Goal: Task Accomplishment & Management: Use online tool/utility

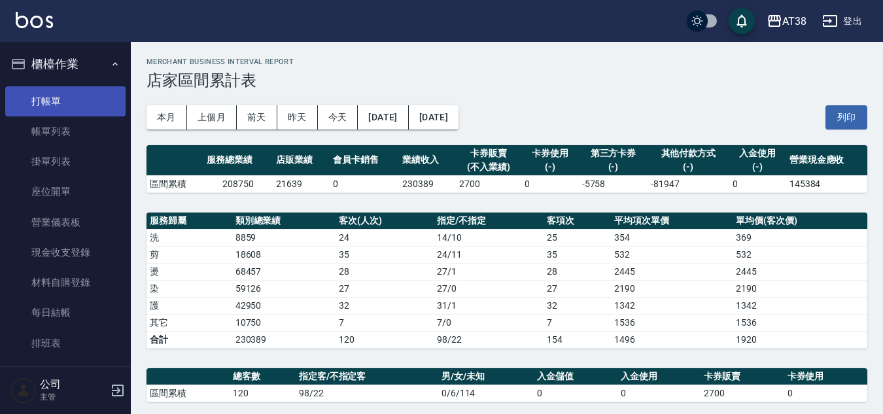
drag, startPoint x: 47, startPoint y: 98, endPoint x: 60, endPoint y: 104, distance: 14.3
click at [48, 98] on link "打帳單" at bounding box center [65, 101] width 120 height 30
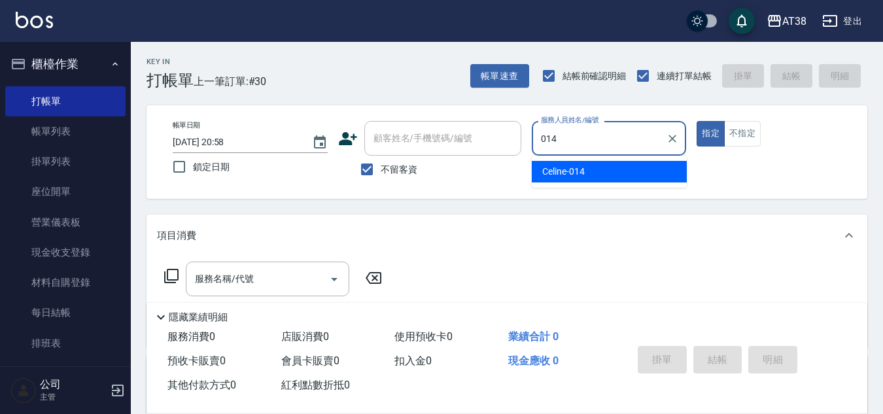
type input "Celine-014"
type button "true"
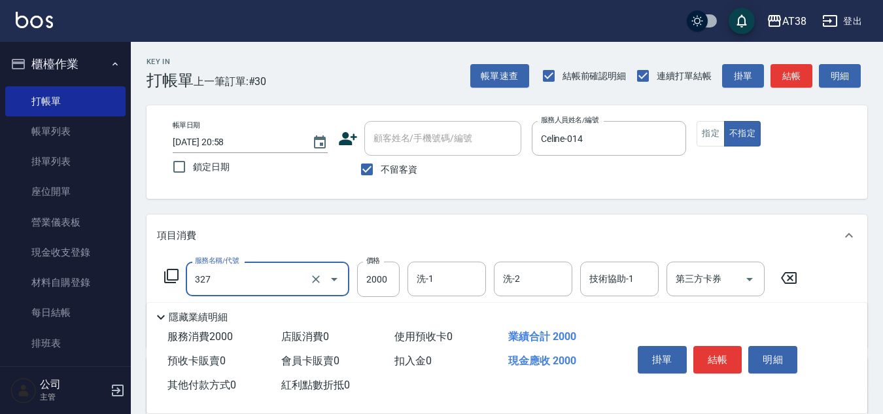
type input "溫塑燙(327)"
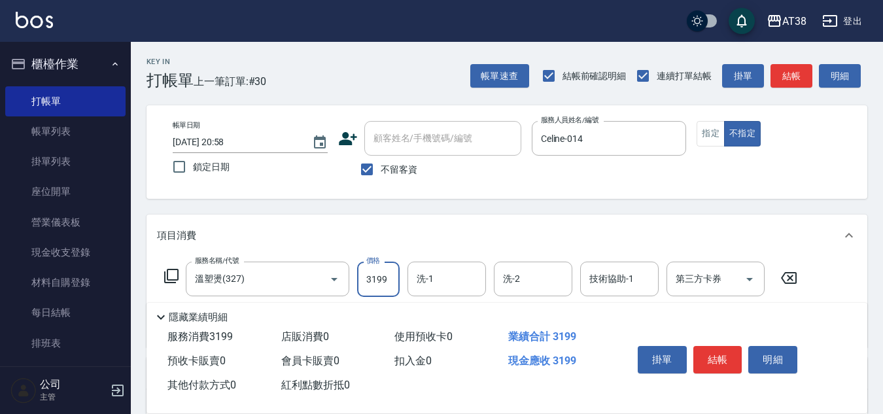
type input "3199"
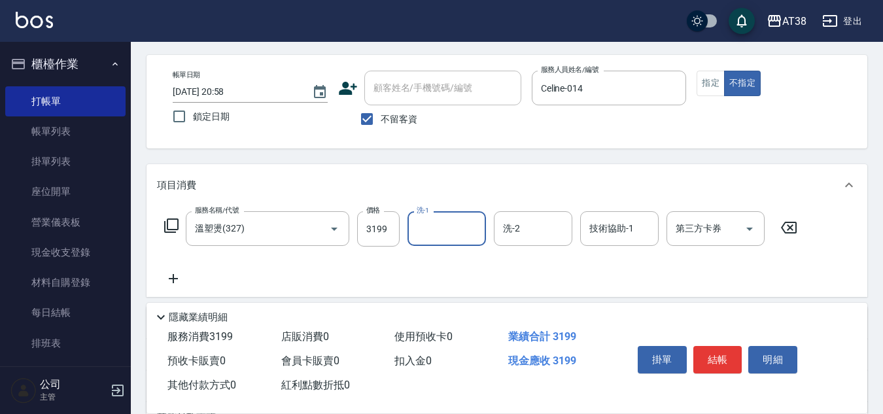
scroll to position [226, 0]
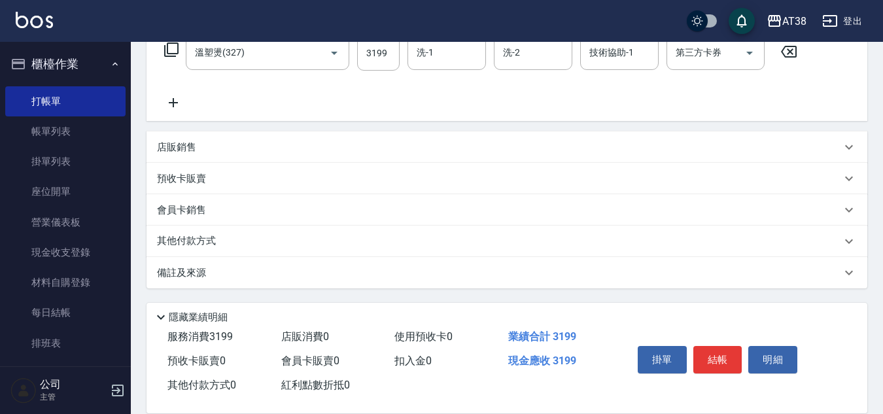
click at [205, 238] on p "其他付款方式" at bounding box center [189, 241] width 65 height 14
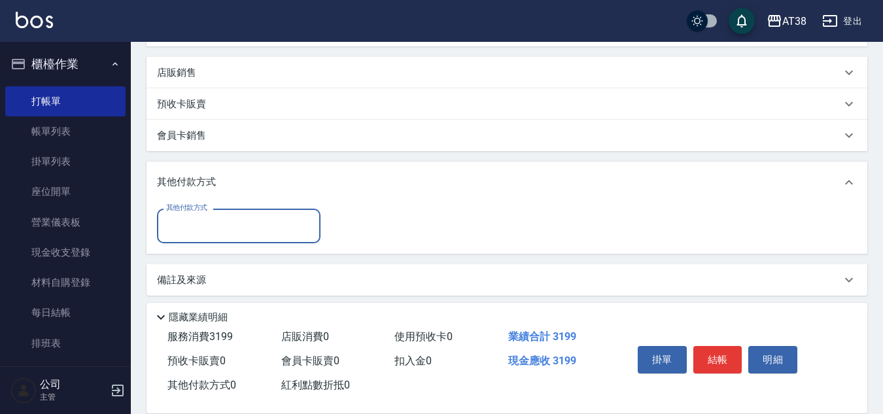
scroll to position [308, 0]
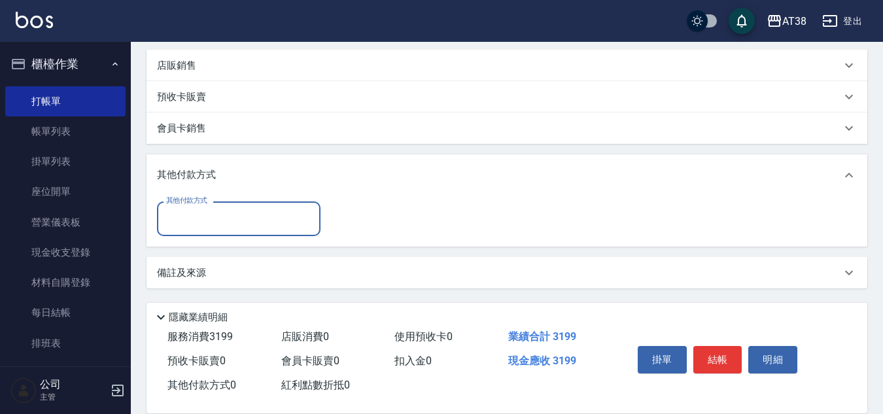
click at [185, 219] on input "其他付款方式" at bounding box center [239, 218] width 152 height 23
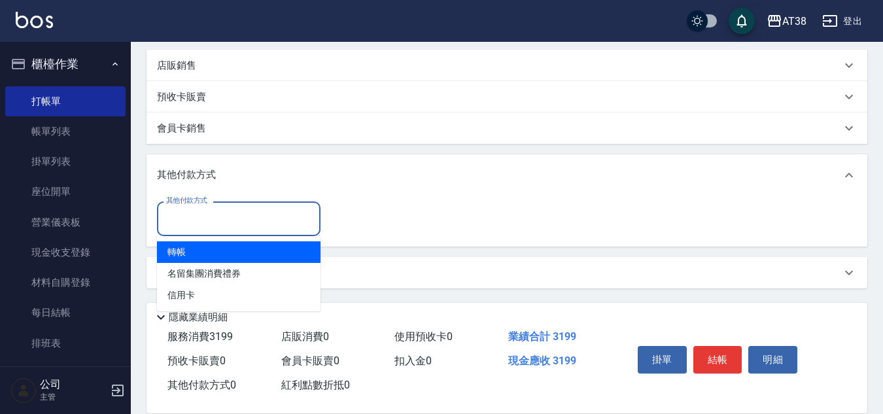
click at [182, 251] on span "轉帳" at bounding box center [239, 252] width 164 height 22
type input "轉帳"
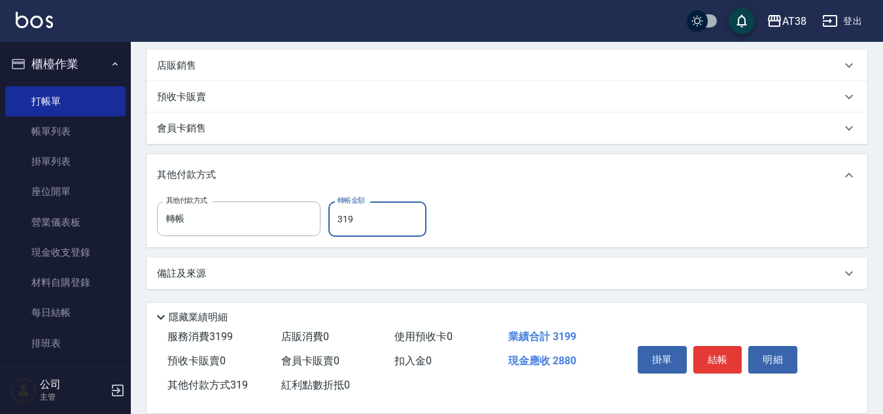
type input "3199"
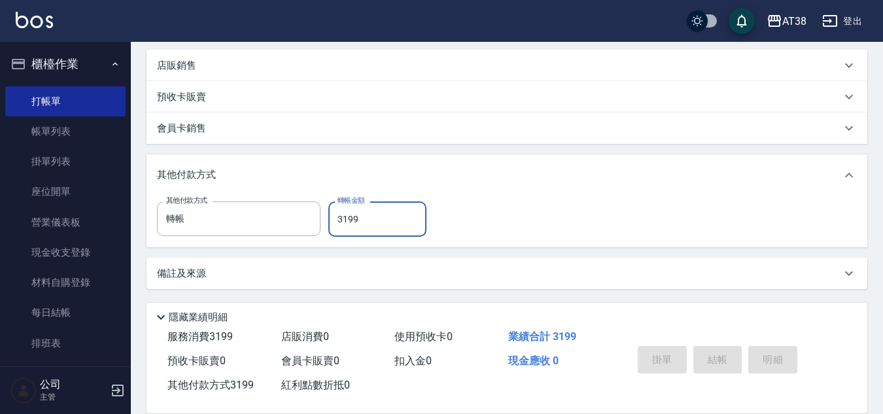
type input "[DATE] 20:59"
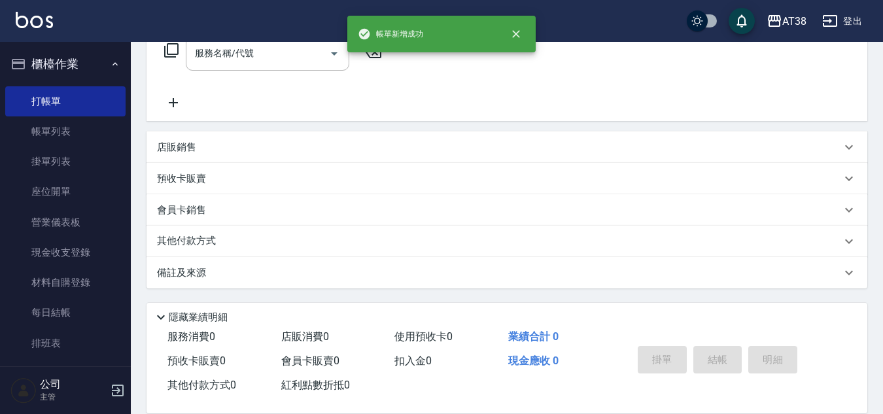
scroll to position [0, 0]
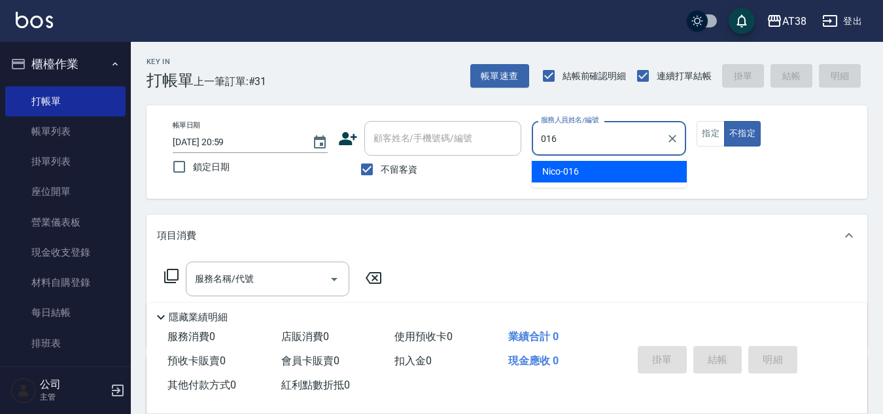
type input "Nico-016"
type button "false"
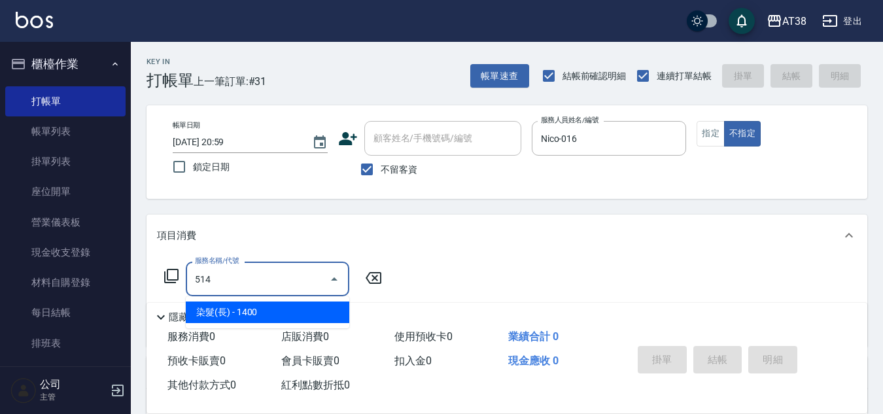
type input "染髮(長)(514)"
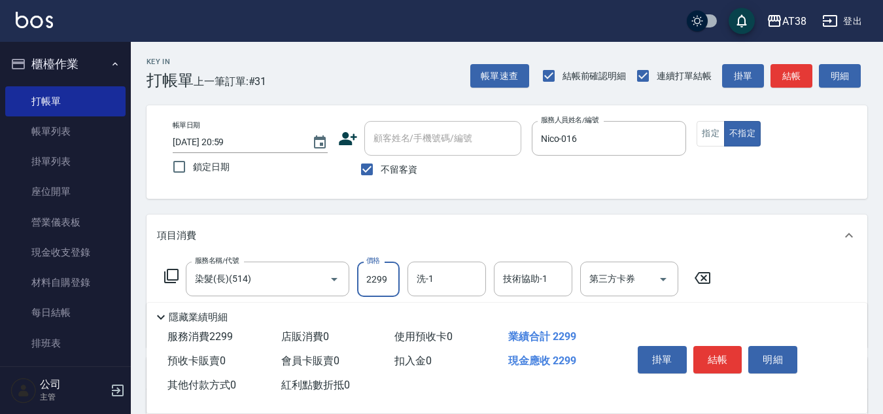
type input "2299"
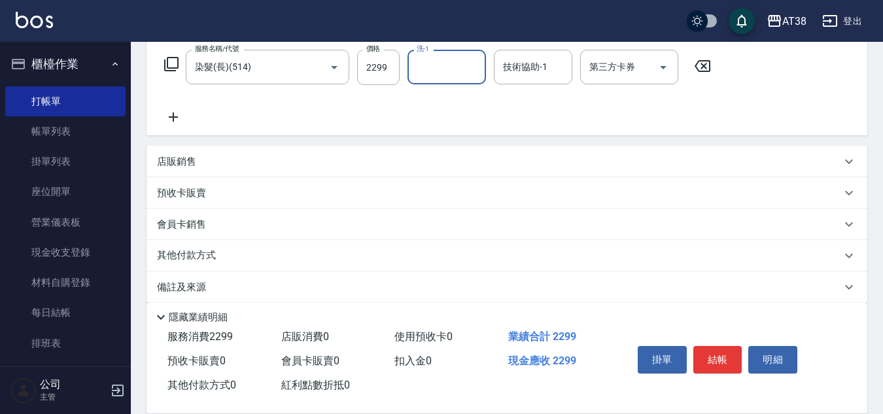
scroll to position [226, 0]
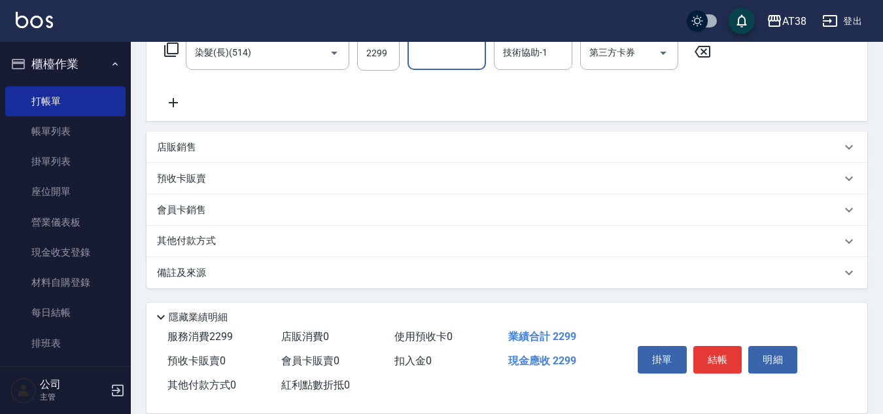
click at [211, 219] on div "會員卡銷售" at bounding box center [507, 209] width 721 height 31
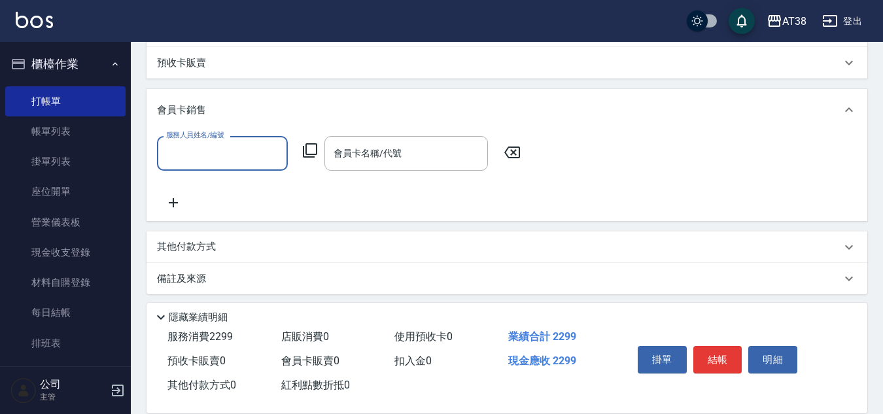
scroll to position [348, 0]
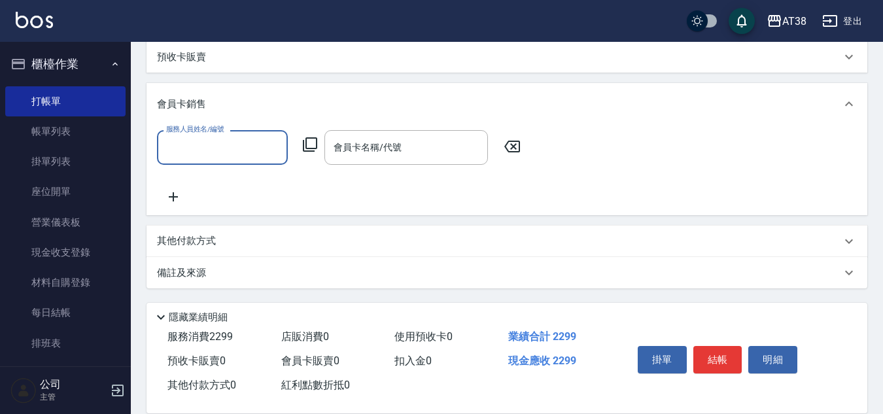
click at [193, 245] on p "其他付款方式" at bounding box center [189, 241] width 65 height 14
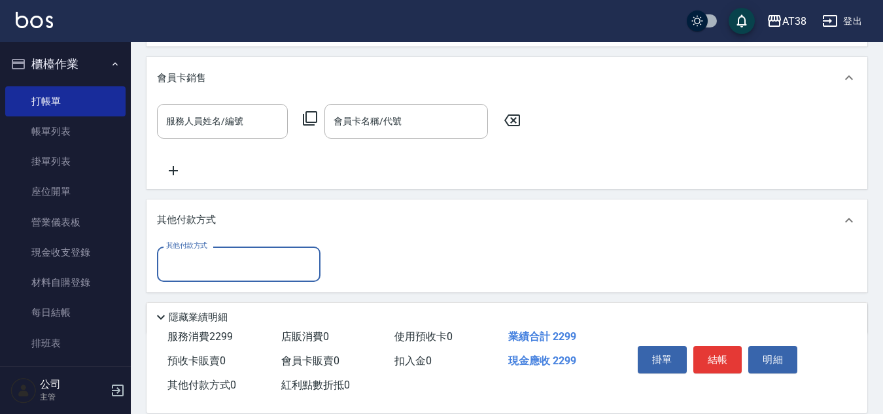
scroll to position [420, 0]
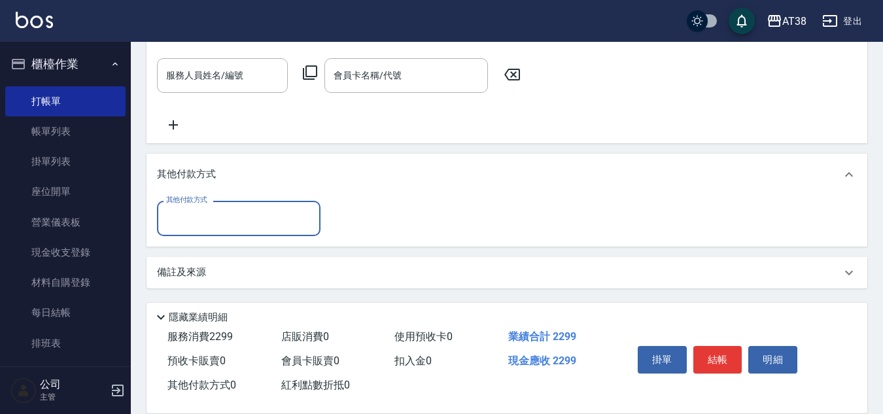
click at [181, 213] on input "其他付款方式" at bounding box center [239, 218] width 152 height 23
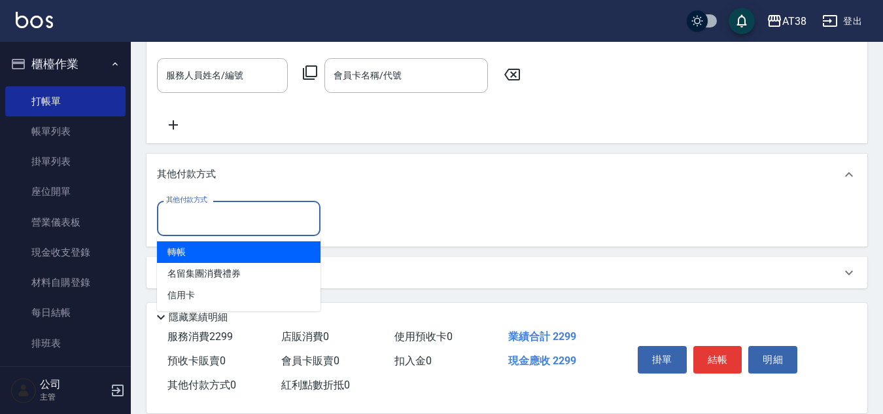
click at [181, 251] on span "轉帳" at bounding box center [239, 252] width 164 height 22
type input "轉帳"
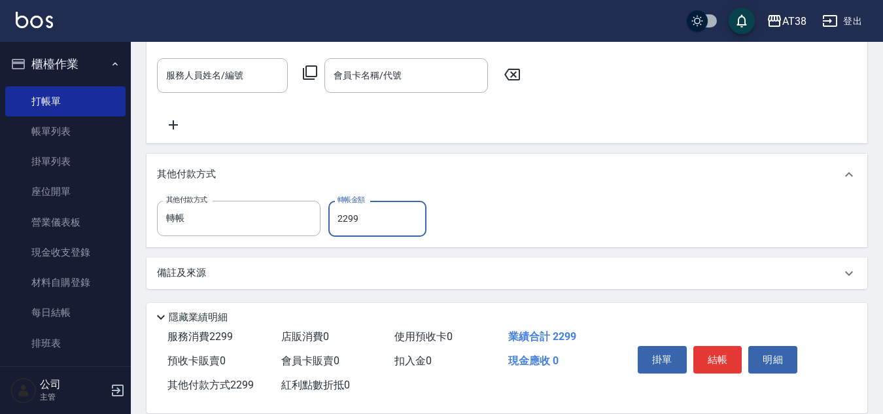
type input "2299"
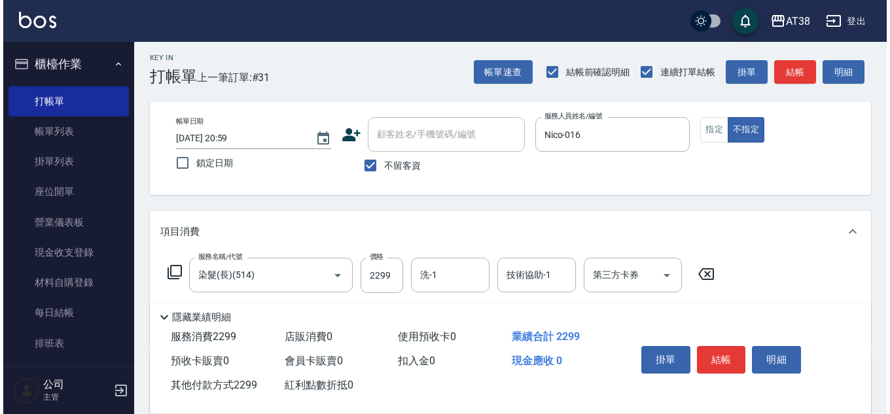
scroll to position [0, 0]
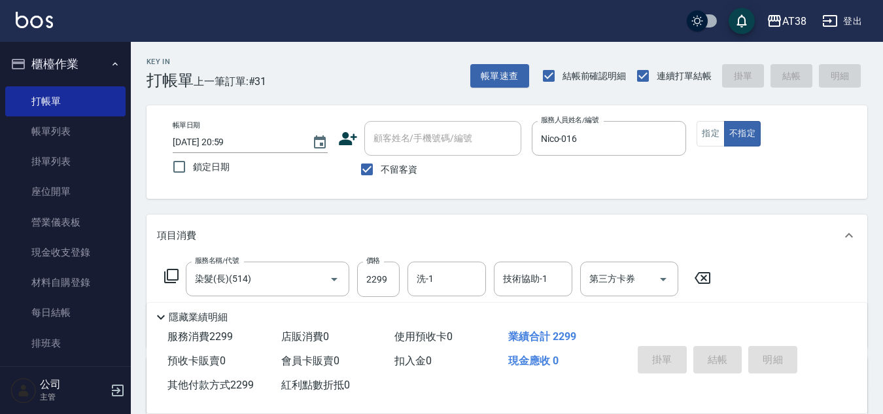
type input "[DATE] 21:00"
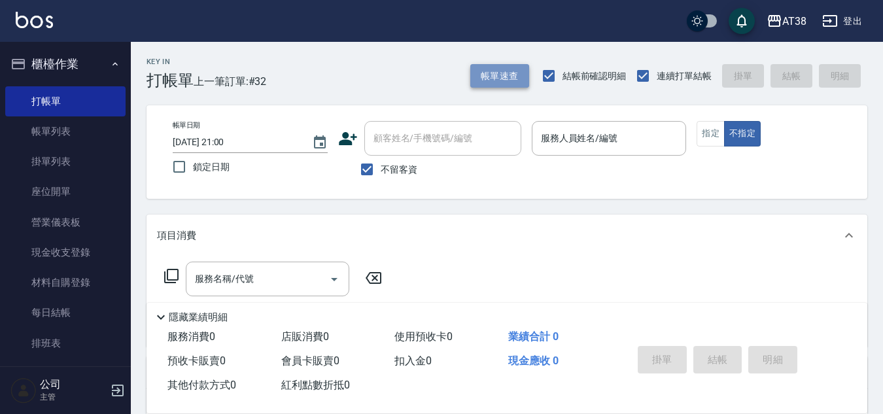
click at [493, 72] on button "帳單速查" at bounding box center [499, 76] width 59 height 24
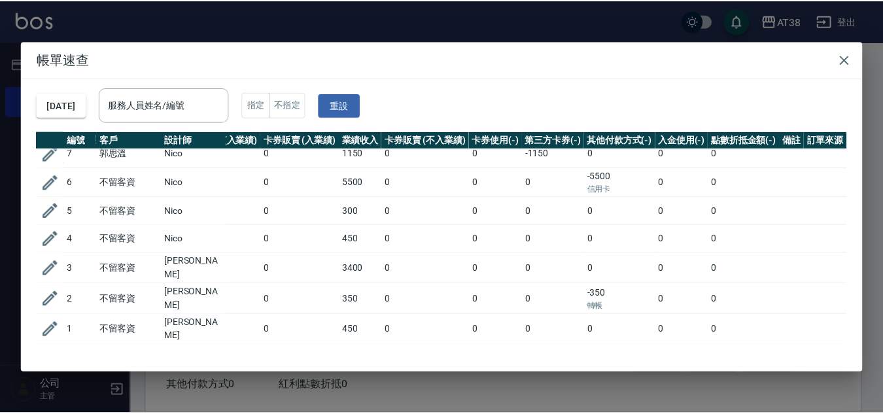
scroll to position [738, 322]
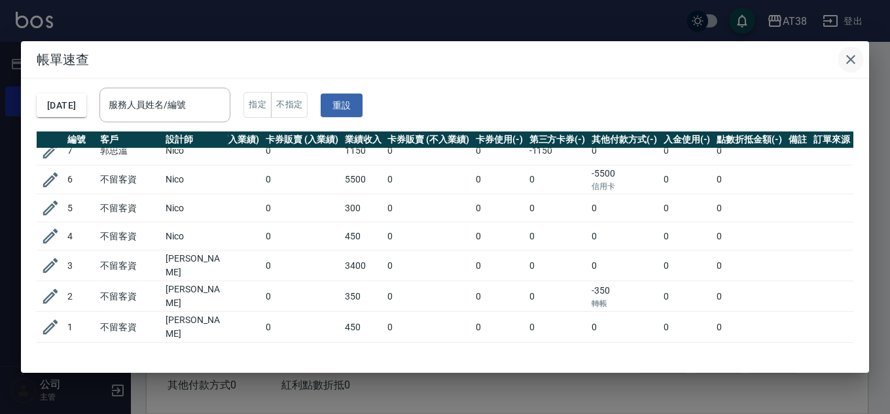
click at [852, 58] on icon "button" at bounding box center [850, 59] width 9 height 9
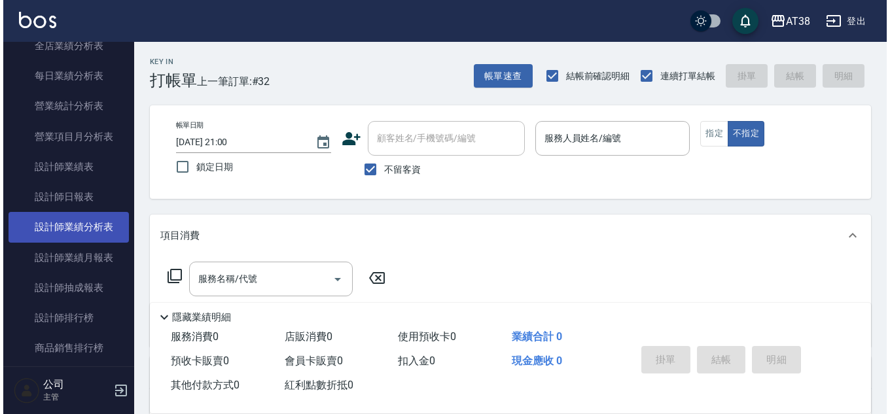
scroll to position [785, 0]
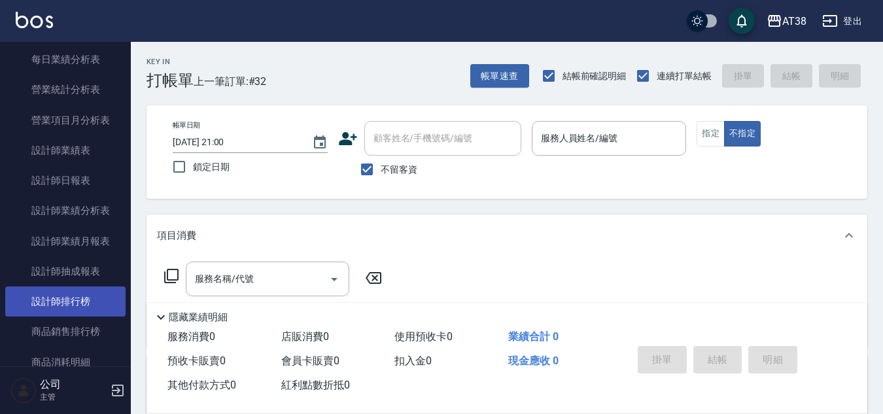
click at [85, 301] on link "設計師排行榜" at bounding box center [65, 302] width 120 height 30
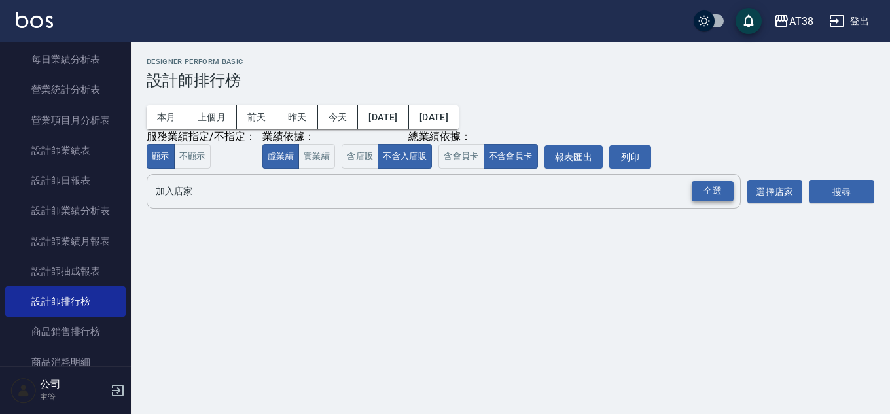
click at [713, 194] on div "全選" at bounding box center [713, 191] width 42 height 20
click at [845, 201] on button "搜尋" at bounding box center [841, 193] width 65 height 24
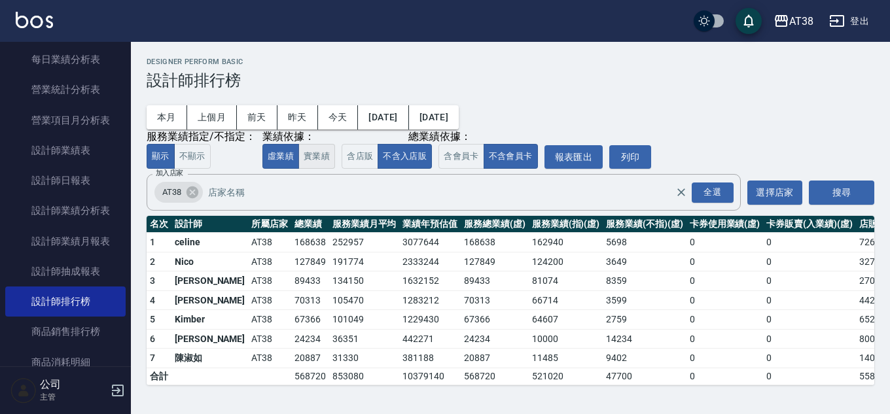
click at [320, 152] on button "實業績" at bounding box center [316, 157] width 37 height 26
click at [275, 156] on button "虛業績" at bounding box center [280, 157] width 37 height 26
click at [323, 164] on button "實業績" at bounding box center [316, 157] width 37 height 26
click at [280, 158] on button "虛業績" at bounding box center [280, 157] width 37 height 26
click at [325, 161] on button "實業績" at bounding box center [316, 157] width 37 height 26
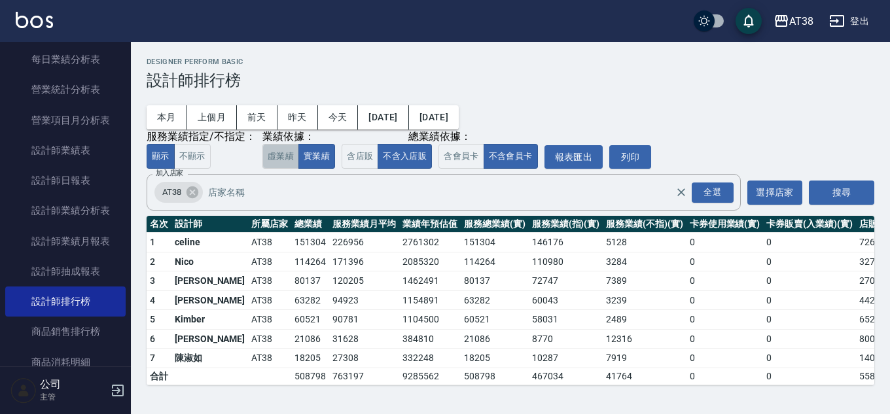
click at [273, 158] on button "虛業績" at bounding box center [280, 157] width 37 height 26
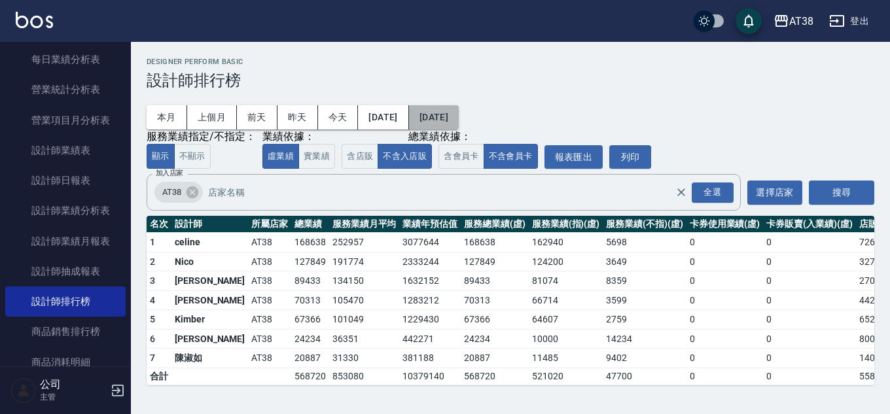
click at [459, 117] on button "[DATE]" at bounding box center [434, 117] width 50 height 24
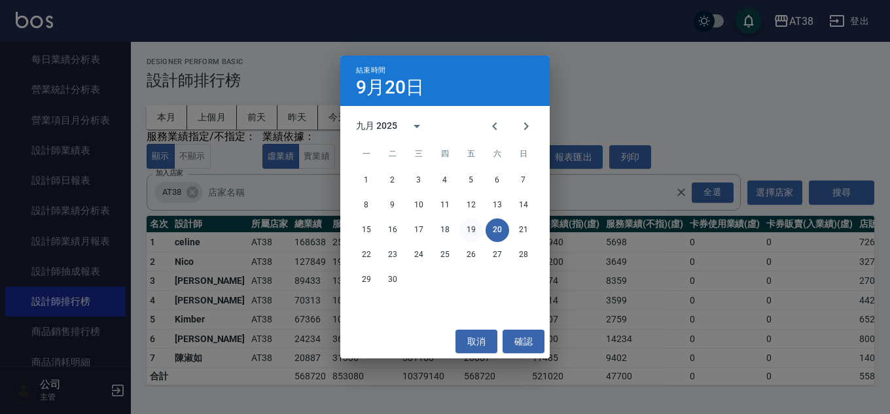
click at [464, 230] on button "19" at bounding box center [471, 231] width 24 height 24
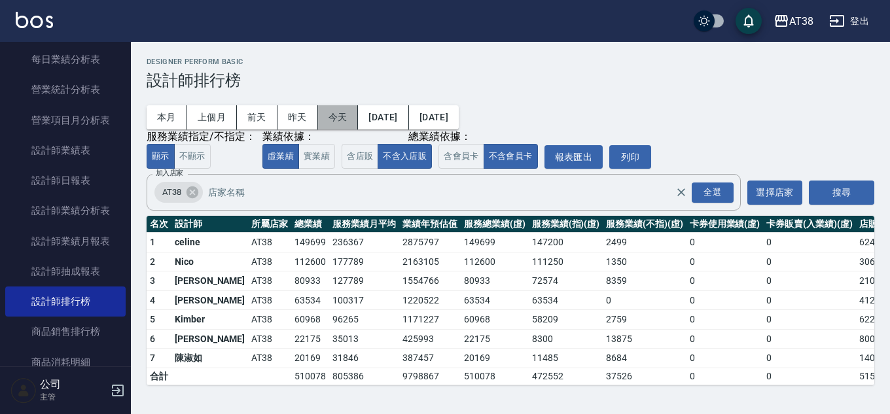
click at [331, 114] on button "今天" at bounding box center [338, 117] width 41 height 24
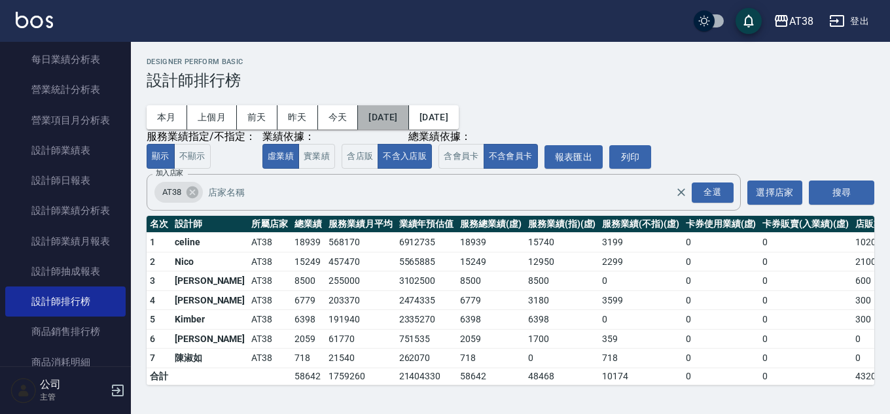
click at [408, 120] on button "[DATE]" at bounding box center [383, 117] width 50 height 24
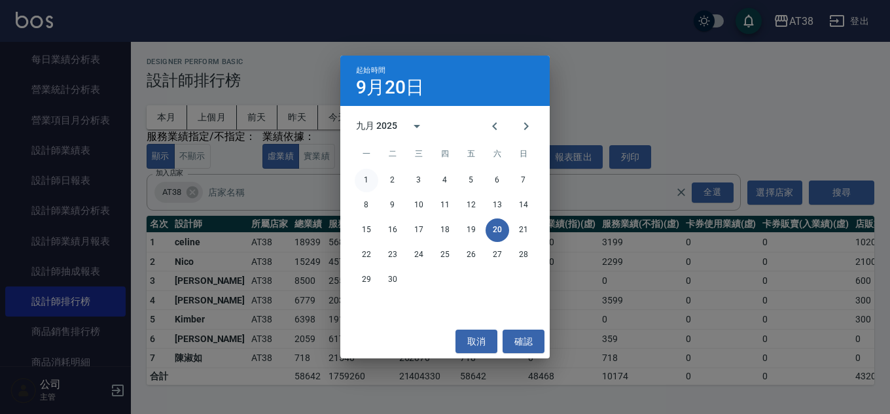
click at [370, 176] on button "1" at bounding box center [367, 181] width 24 height 24
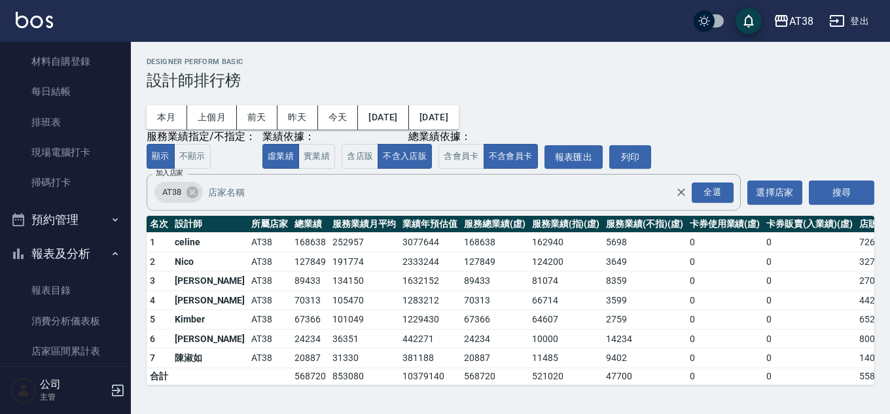
scroll to position [196, 0]
